Goal: Navigation & Orientation: Understand site structure

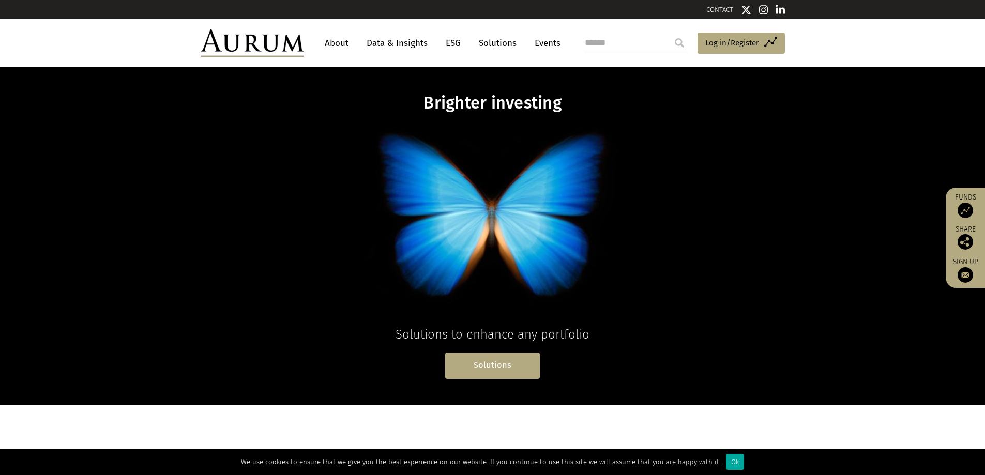
click at [482, 359] on link "Solutions" at bounding box center [492, 366] width 95 height 26
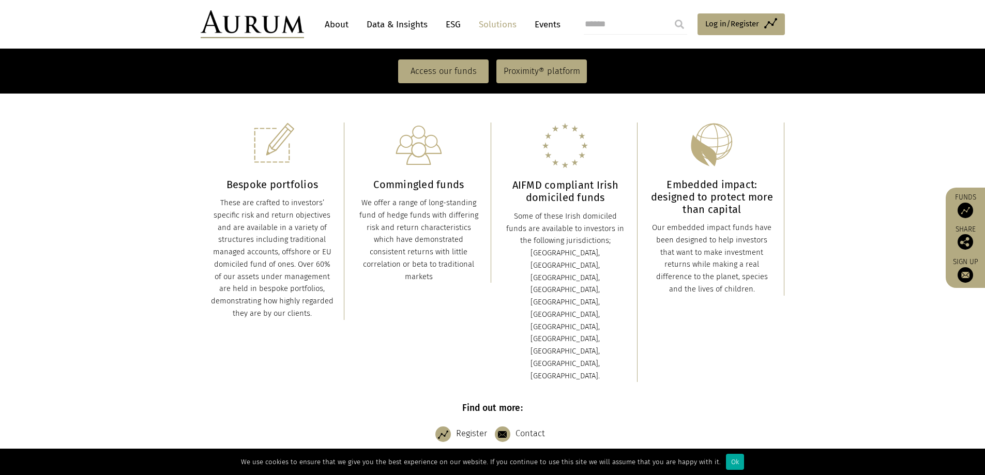
scroll to position [259, 0]
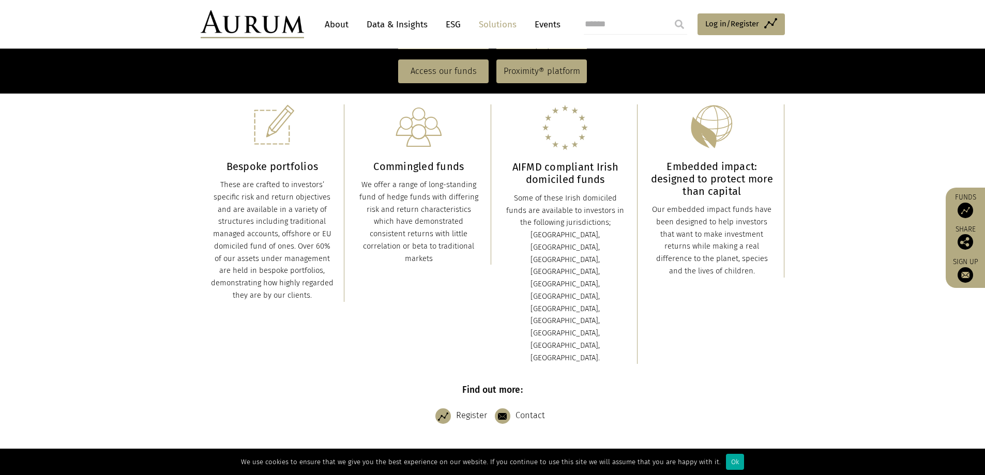
click at [255, 141] on img at bounding box center [272, 127] width 47 height 46
click at [262, 159] on div "Bespoke portfolios These are crafted to investors’ specific risk and return obj…" at bounding box center [272, 203] width 123 height 198
click at [262, 164] on h3 "Bespoke portfolios" at bounding box center [272, 166] width 123 height 12
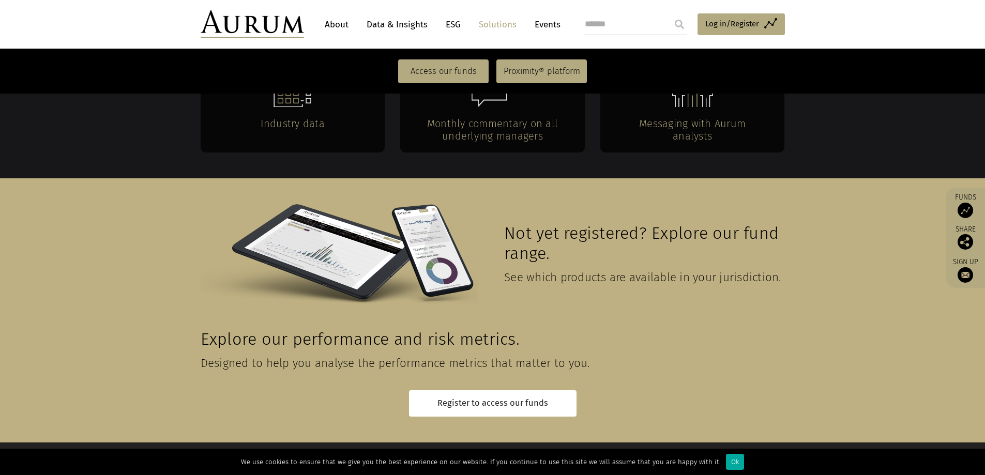
scroll to position [2265, 0]
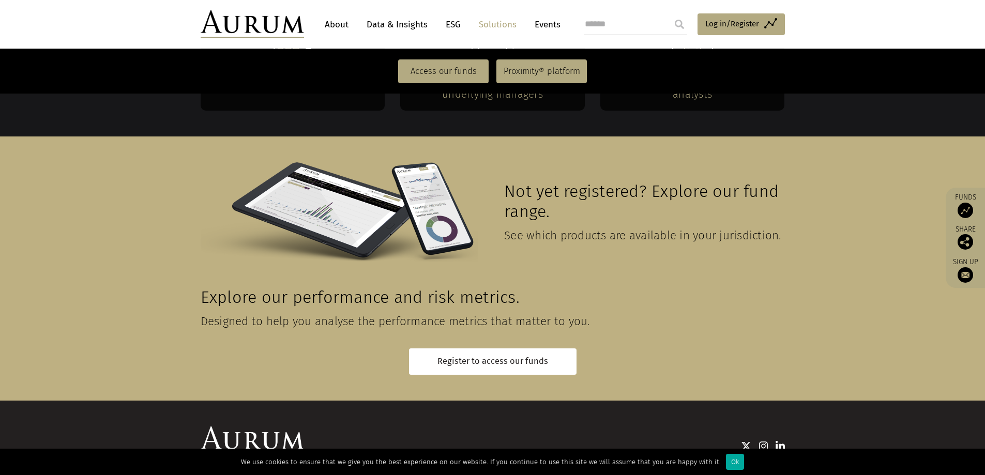
click at [337, 25] on link "About" at bounding box center [337, 24] width 34 height 19
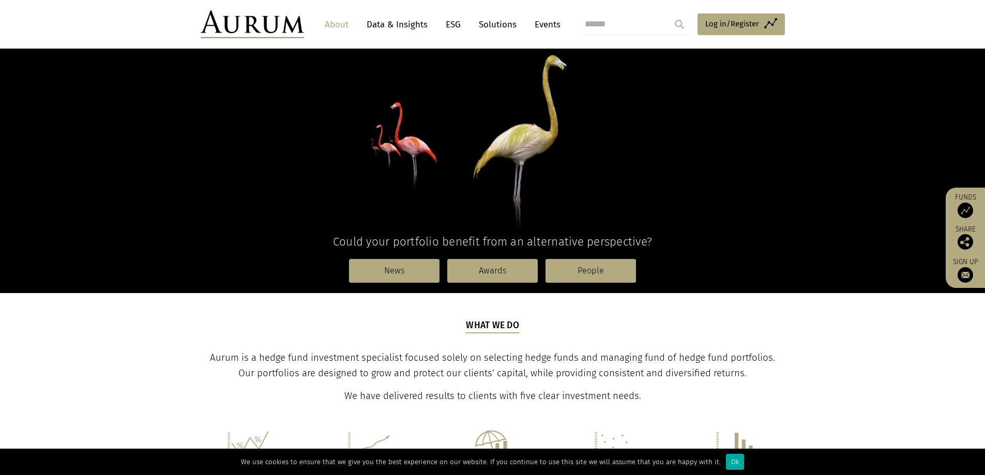
scroll to position [52, 0]
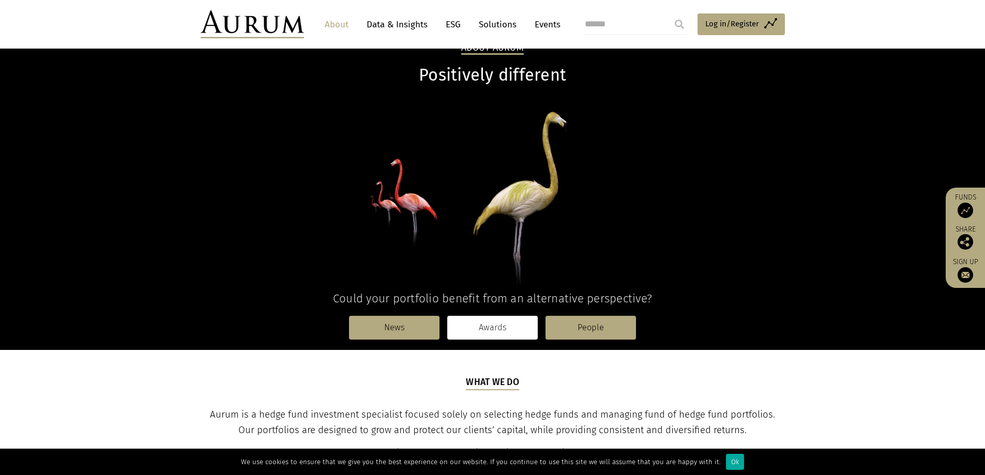
click at [483, 329] on link "Awards" at bounding box center [492, 328] width 90 height 24
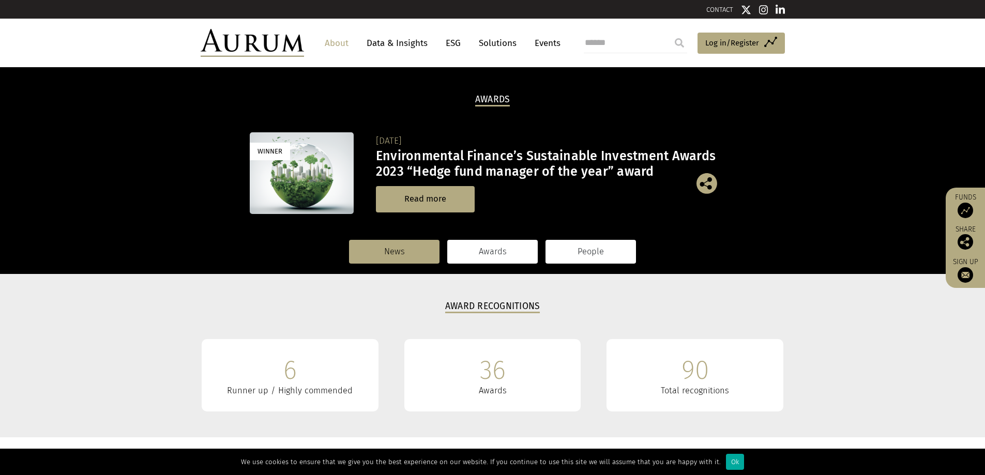
click at [579, 246] on link "People" at bounding box center [591, 252] width 90 height 24
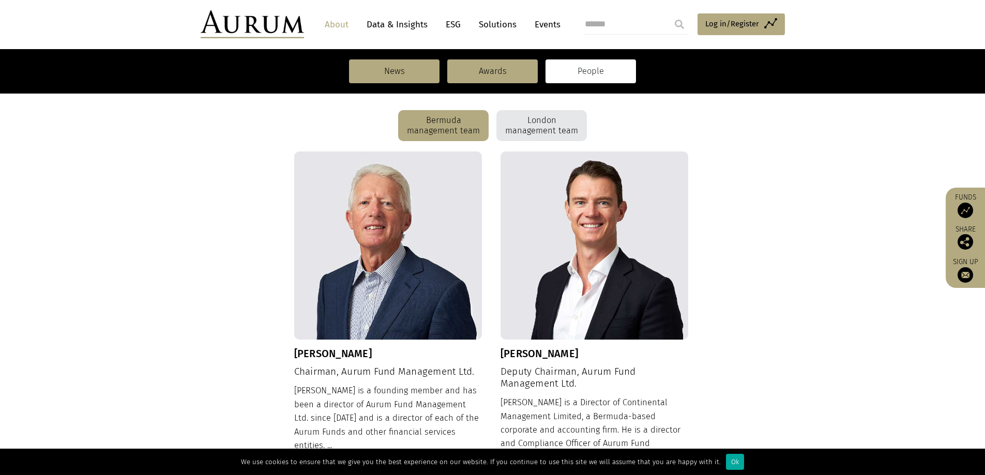
scroll to position [362, 0]
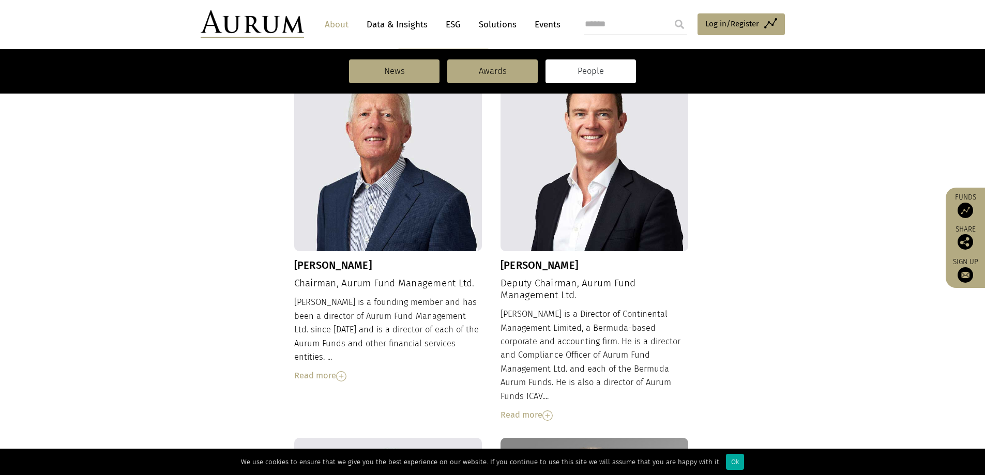
click at [346, 371] on img at bounding box center [341, 376] width 10 height 10
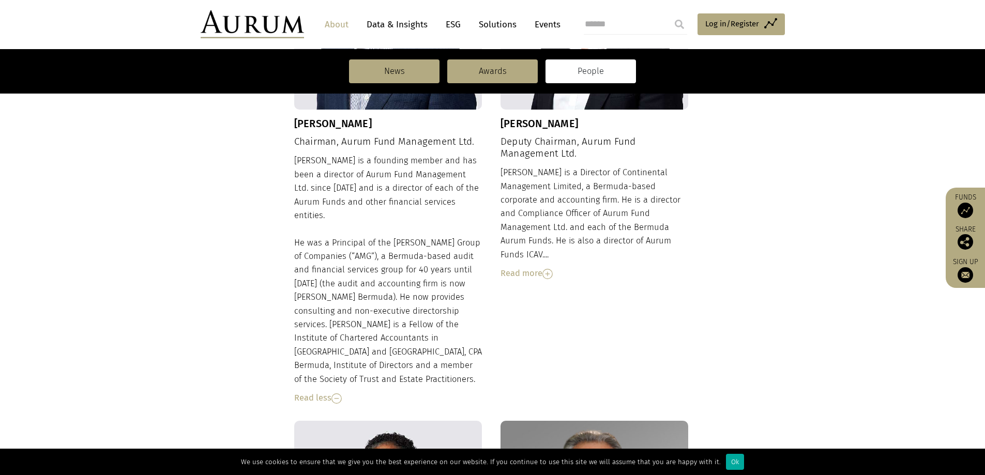
scroll to position [517, 0]
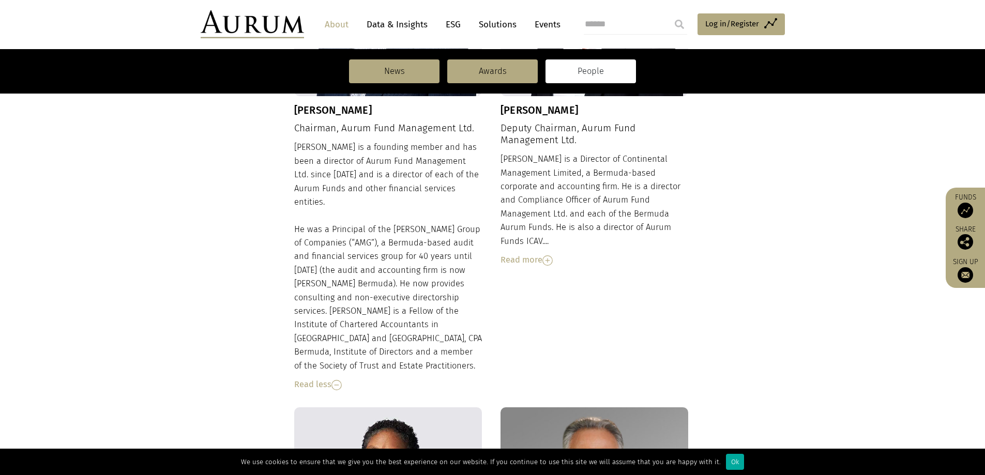
click at [343, 378] on div "Read less" at bounding box center [388, 384] width 188 height 13
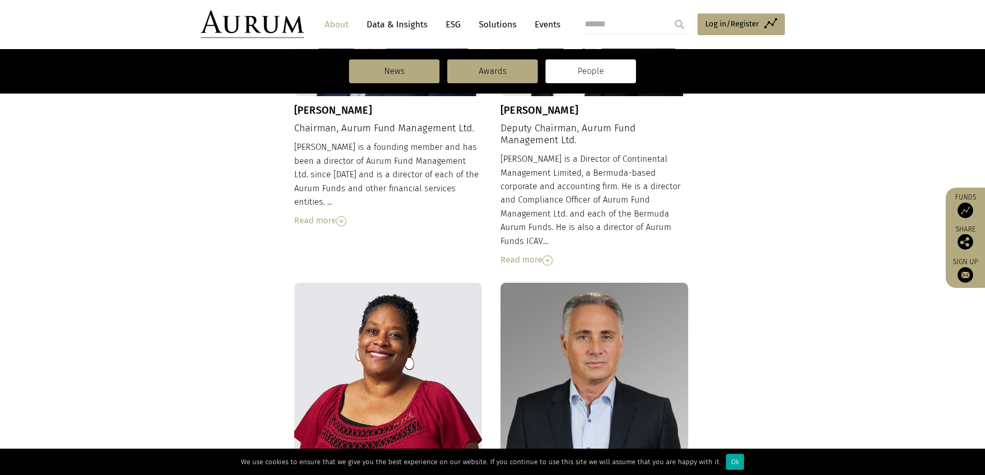
scroll to position [259, 0]
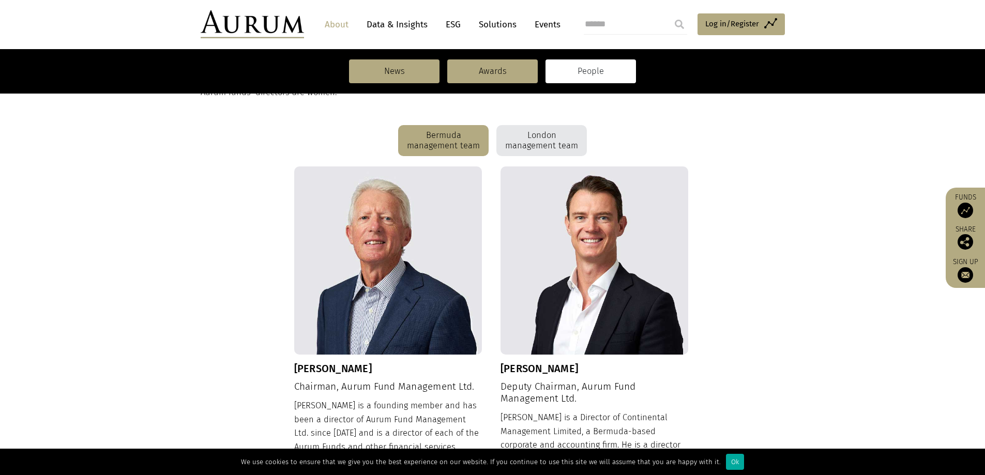
click at [550, 147] on div "London management team" at bounding box center [541, 140] width 90 height 31
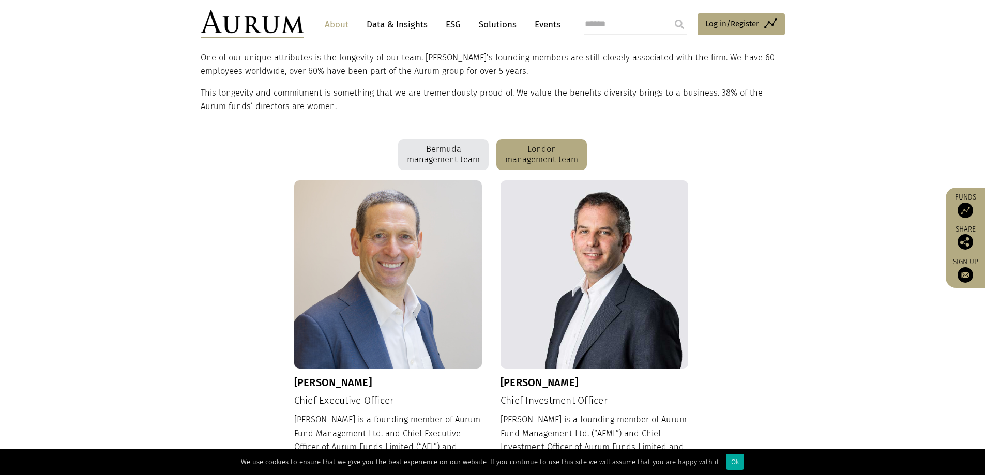
scroll to position [103, 0]
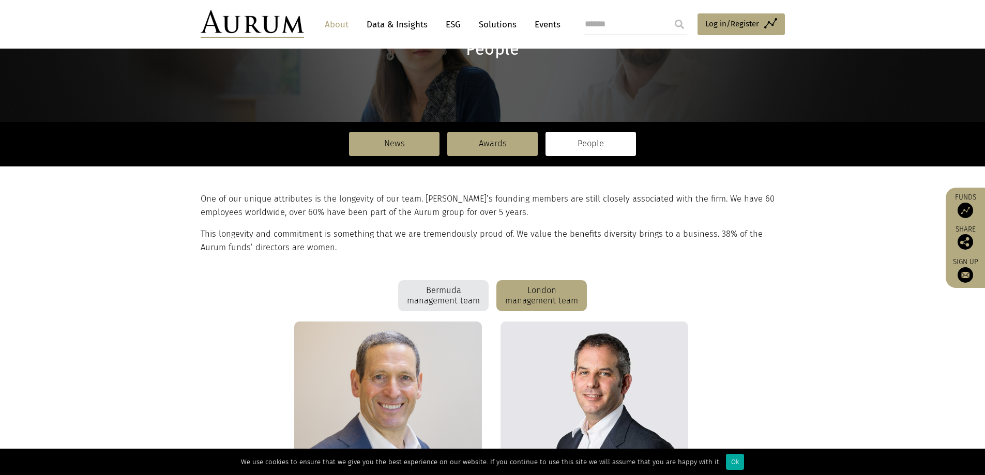
click at [433, 298] on div "Bermuda management team" at bounding box center [443, 295] width 90 height 31
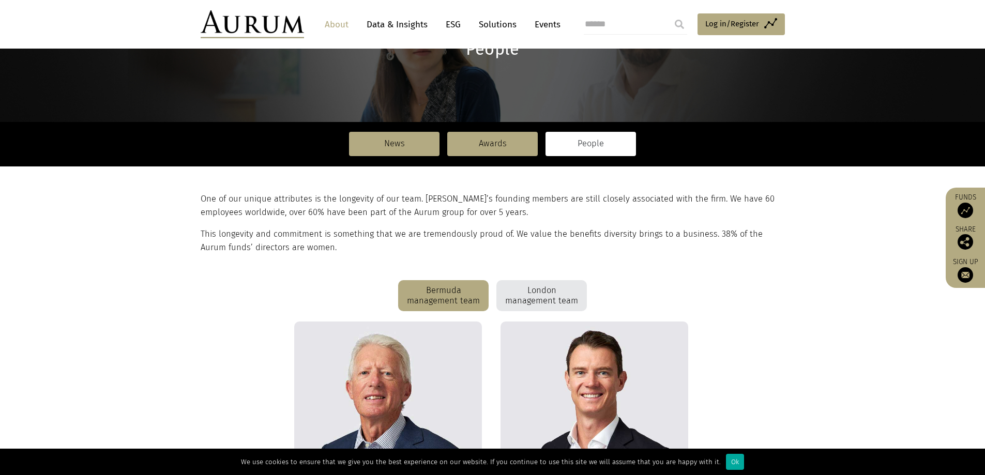
scroll to position [0, 0]
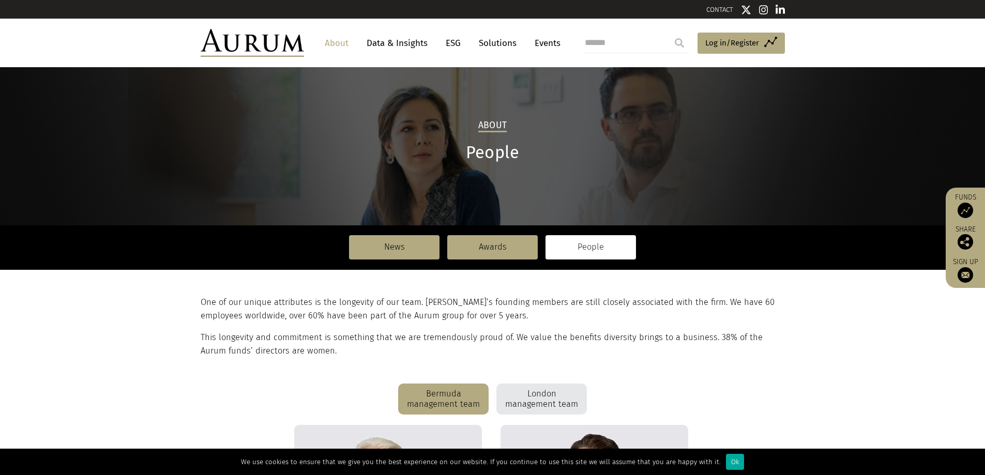
click at [959, 203] on img at bounding box center [966, 211] width 16 height 16
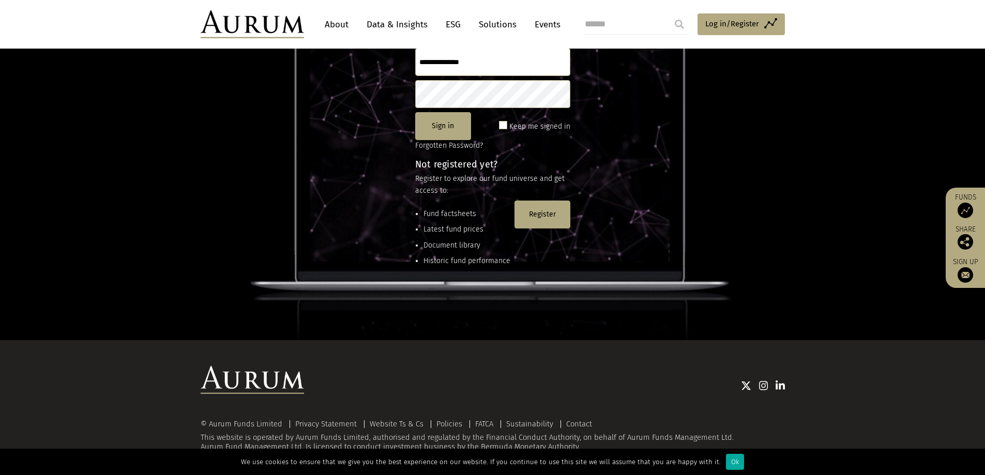
scroll to position [137, 0]
